Goal: Information Seeking & Learning: Understand process/instructions

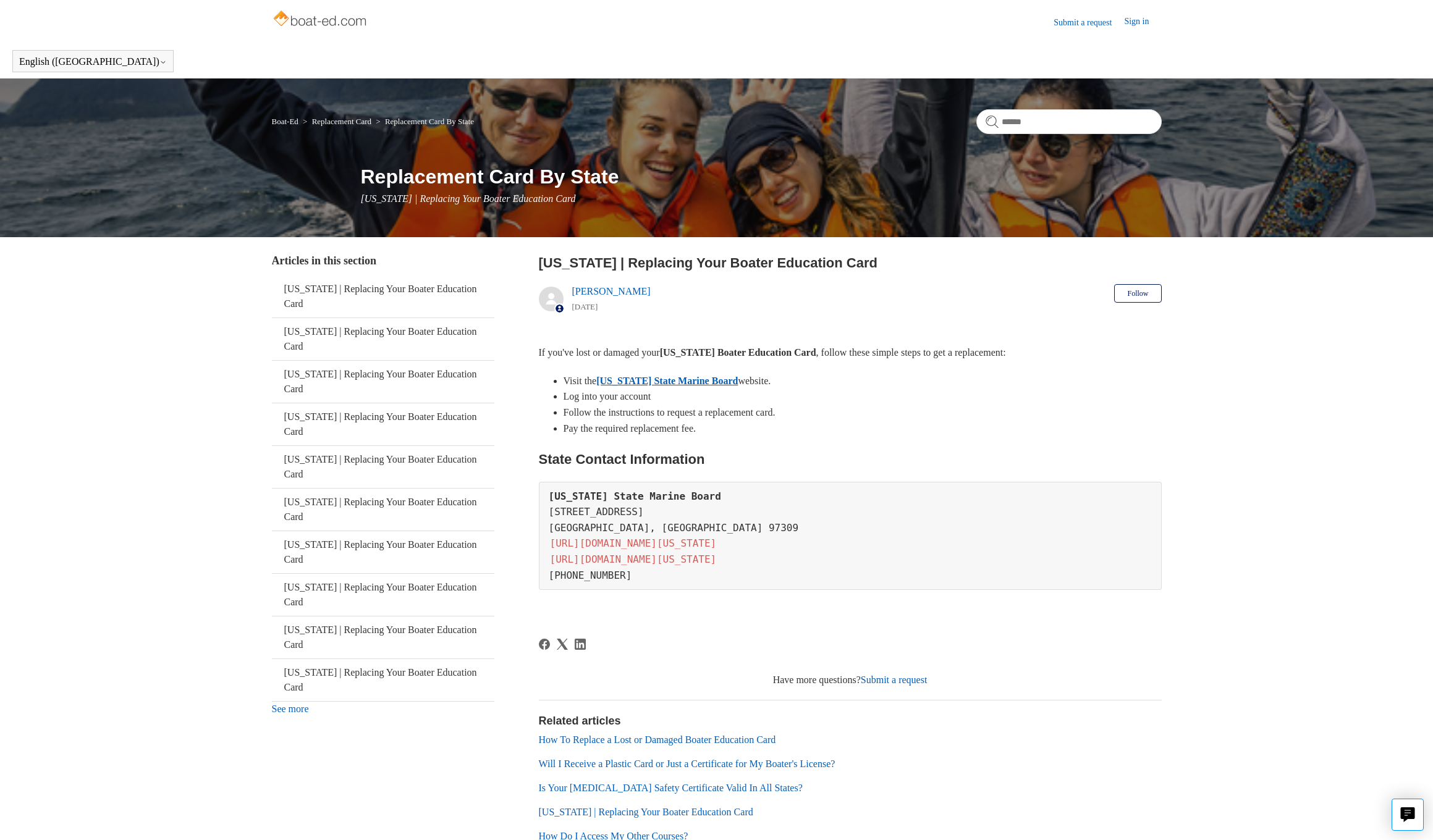
click at [677, 376] on link "[US_STATE] State Marine Board" at bounding box center [667, 381] width 142 height 11
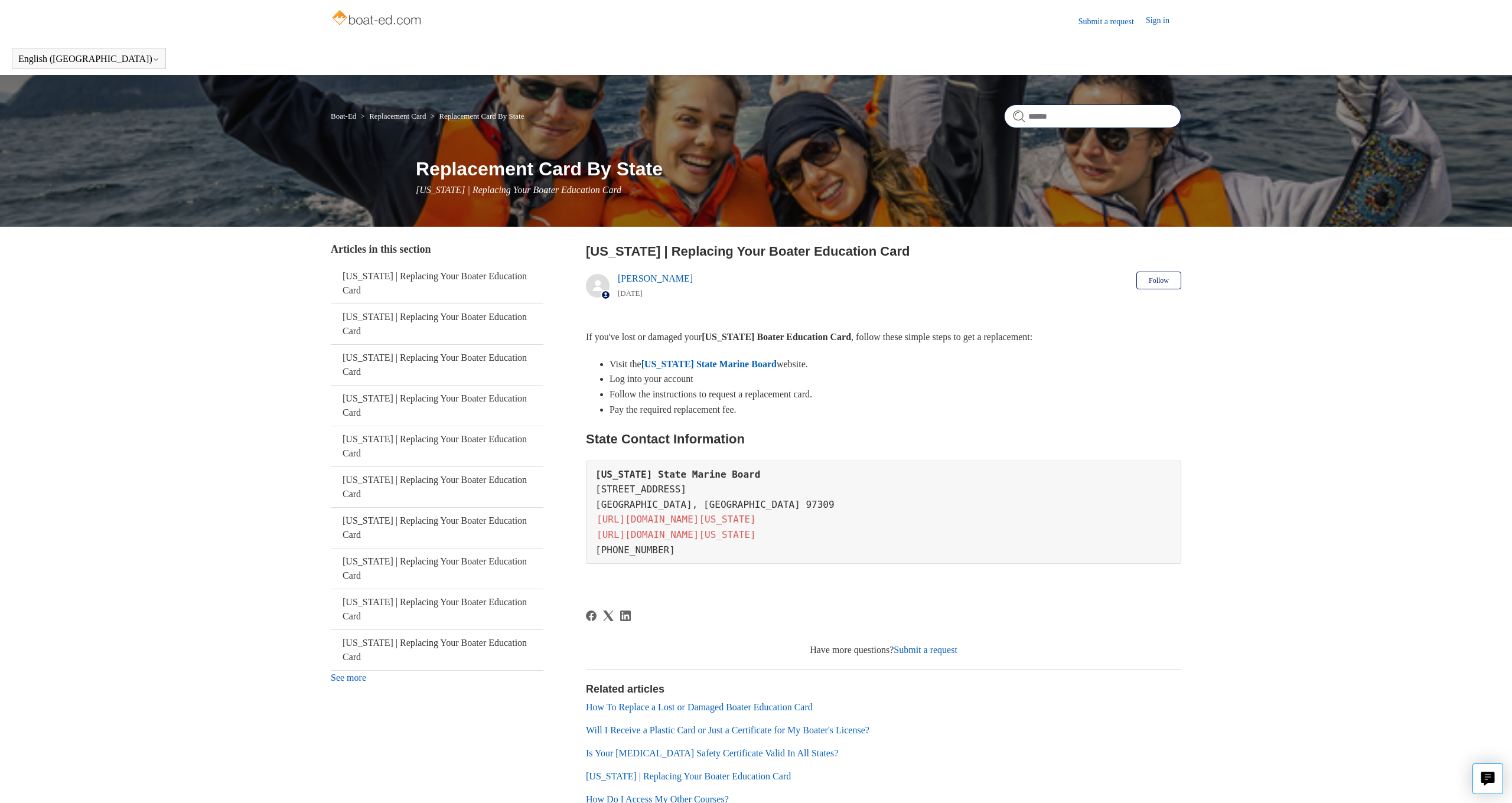
click at [1053, 115] on input "Search" at bounding box center [1093, 116] width 177 height 24
type input "**********"
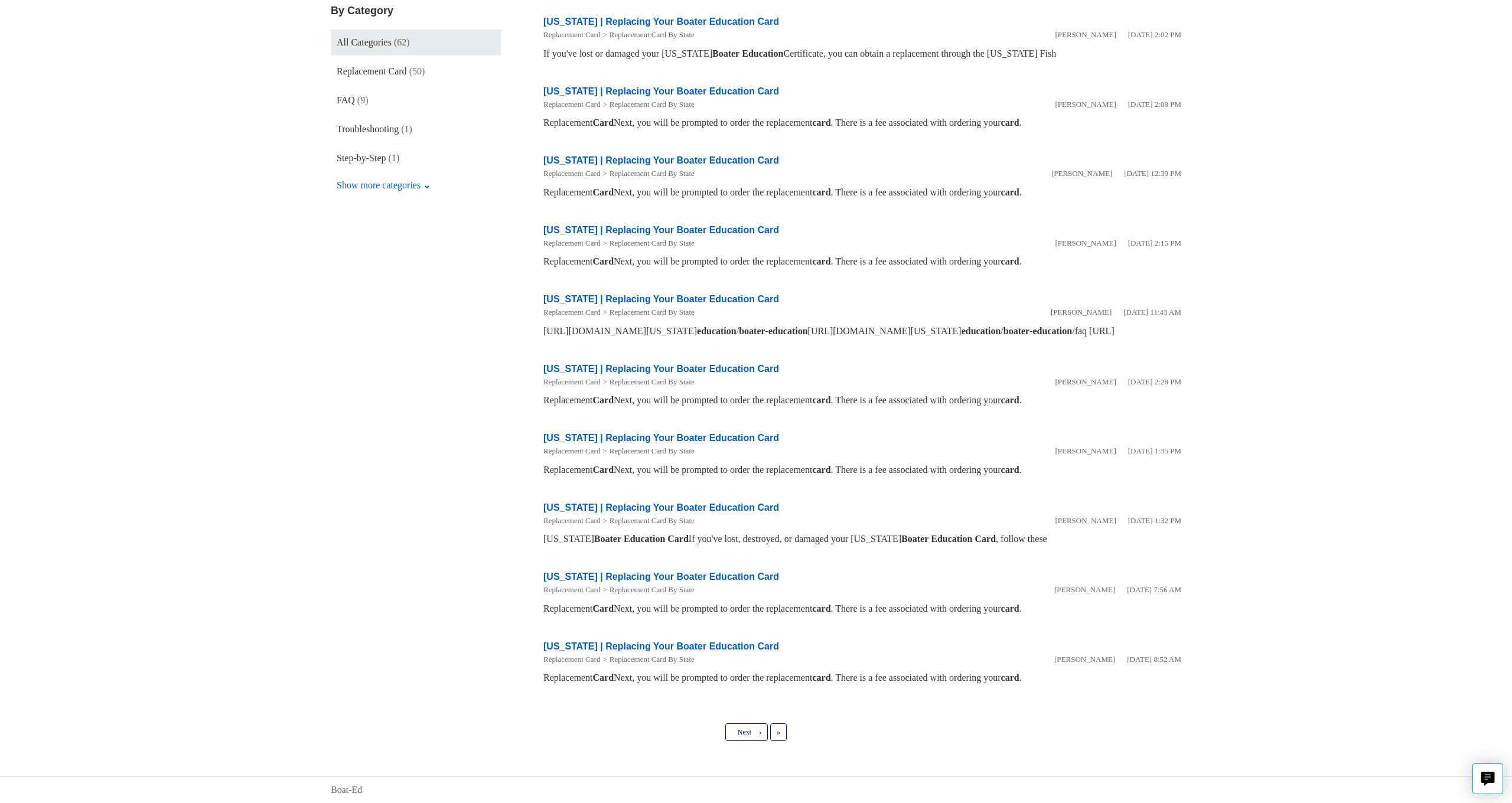
scroll to position [222, 0]
click at [759, 732] on span "›" at bounding box center [760, 733] width 2 height 9
click at [655, 643] on link "[US_STATE] | Replacing Your Boater Education Card" at bounding box center [661, 646] width 236 height 10
